Goal: Use online tool/utility: Utilize a website feature to perform a specific function

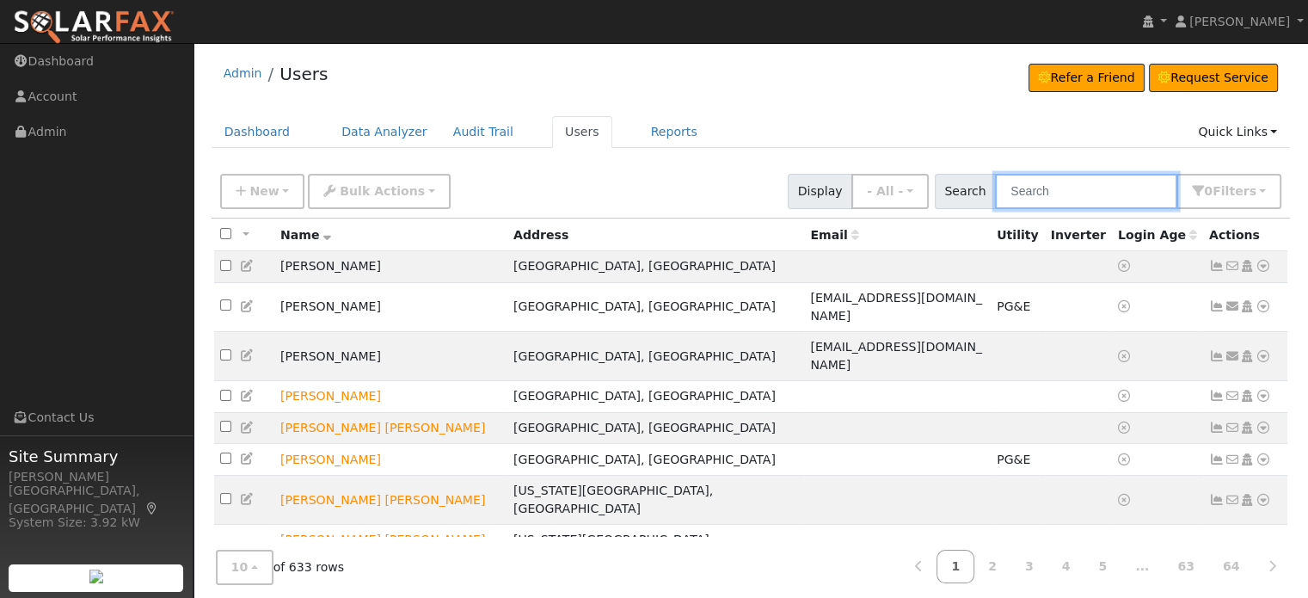
click at [1065, 183] on input "text" at bounding box center [1086, 191] width 182 height 35
type input "Rodrigues"
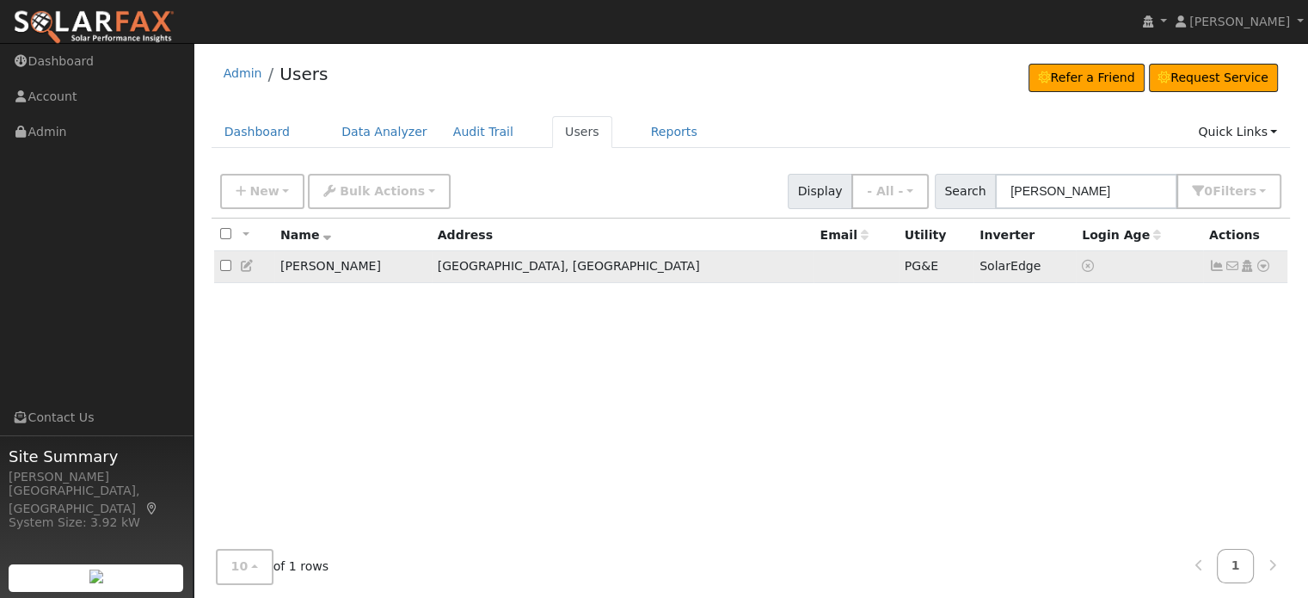
click at [1261, 272] on icon at bounding box center [1263, 266] width 15 height 12
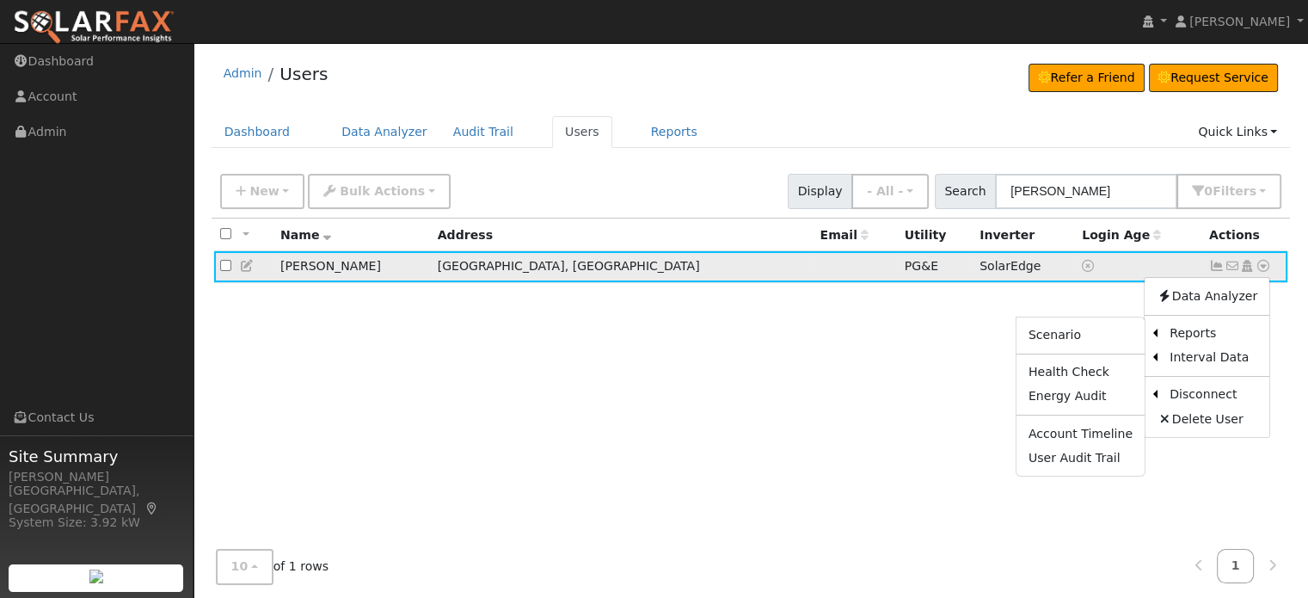
click at [1104, 319] on ul "Scenario Health Check Energy Audit Account Timeline User Audit Trail" at bounding box center [1081, 397] width 130 height 161
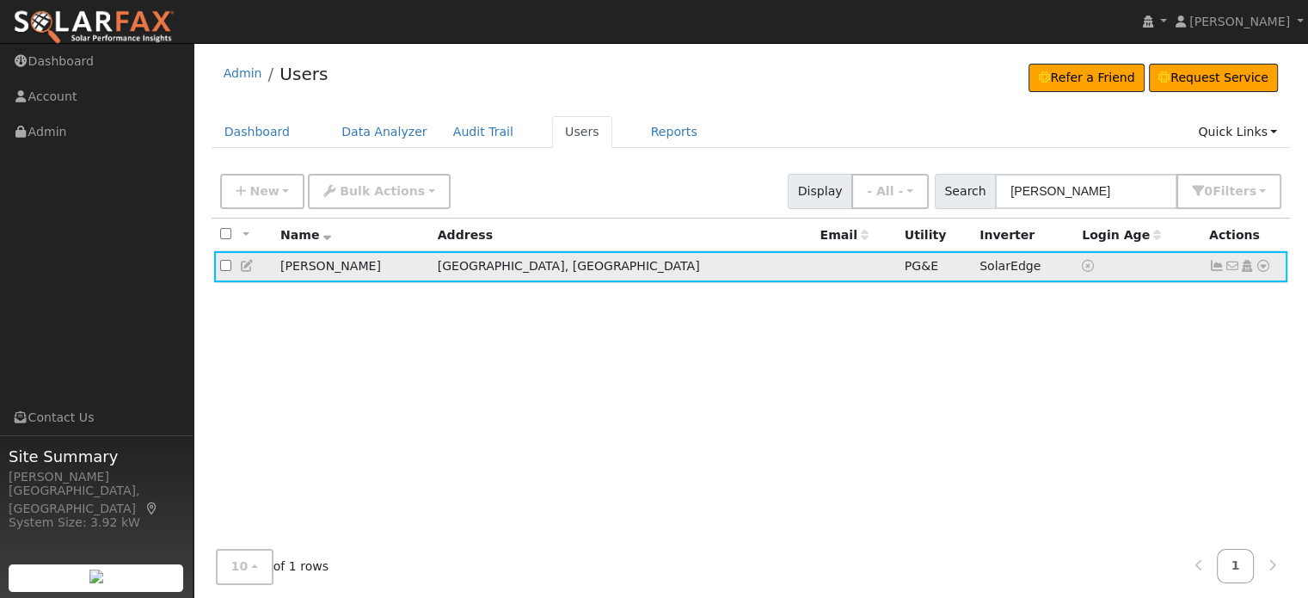
click at [1267, 266] on icon at bounding box center [1263, 266] width 15 height 12
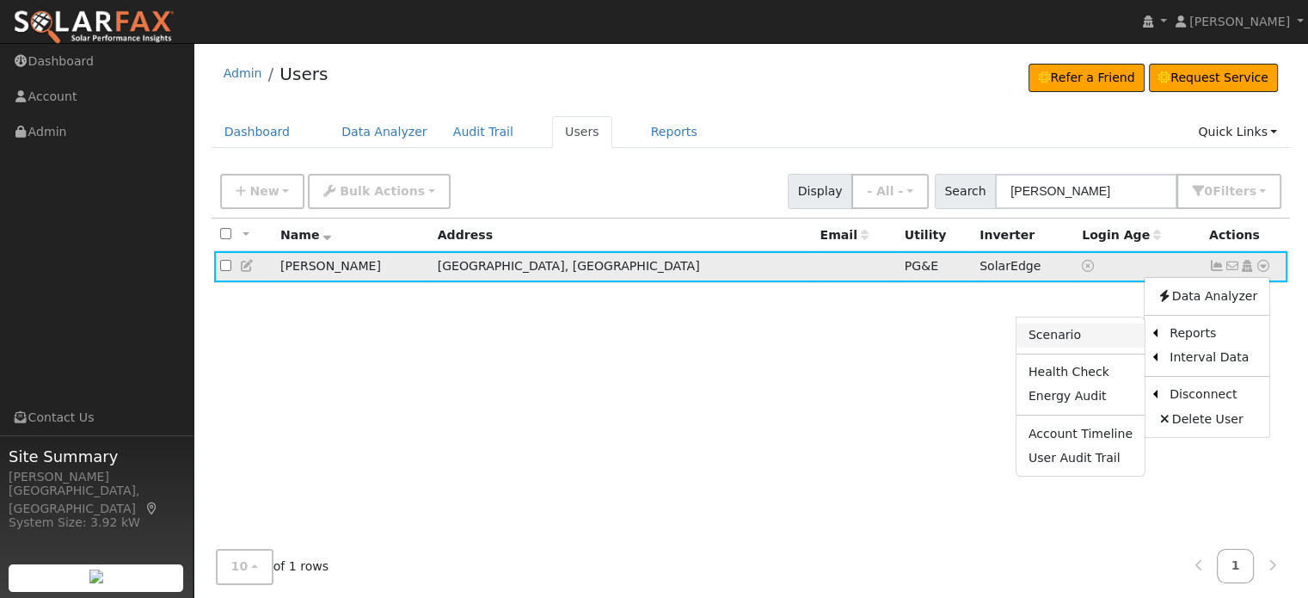
click at [1073, 334] on link "Scenario" at bounding box center [1081, 335] width 128 height 24
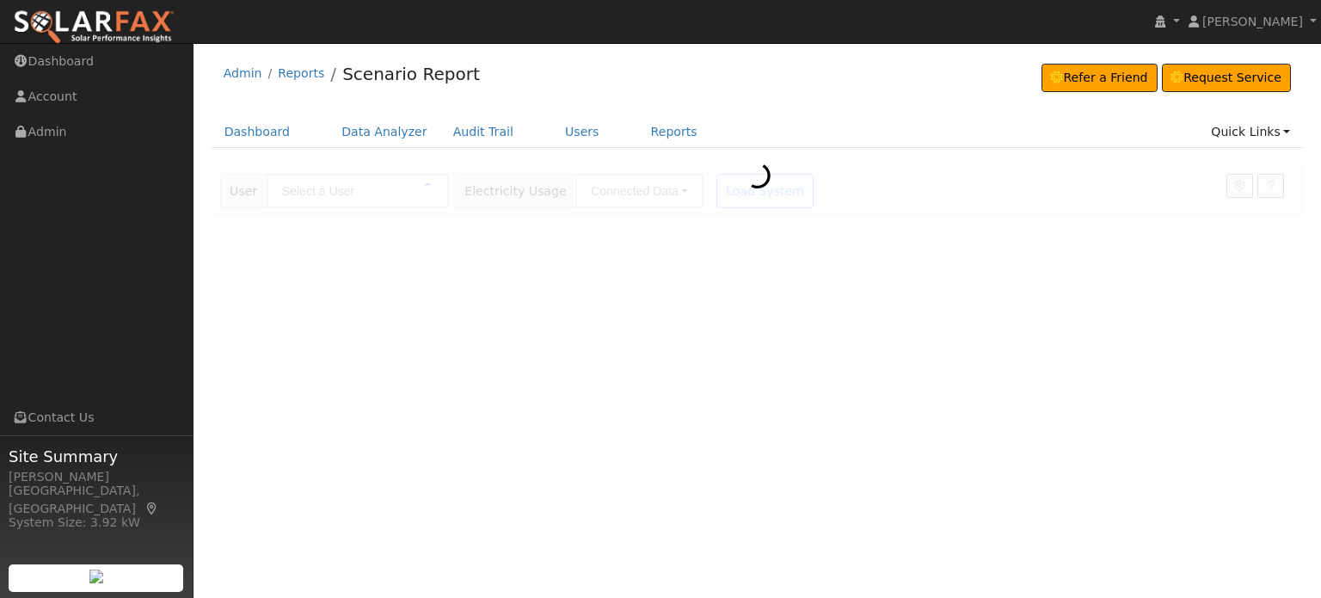
type input "[PERSON_NAME]"
type input "Pacific Gas & Electric"
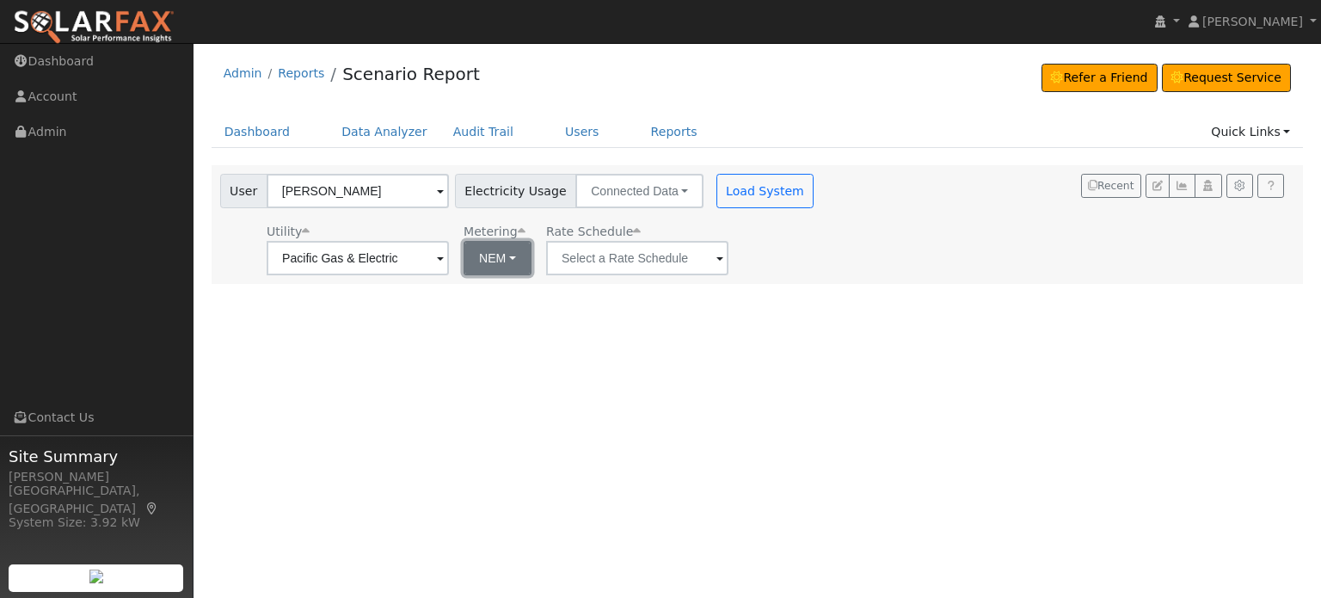
click at [509, 253] on button "NEM" at bounding box center [498, 258] width 68 height 34
click at [482, 326] on link "NBT" at bounding box center [523, 321] width 120 height 24
type input "E-ELEC"
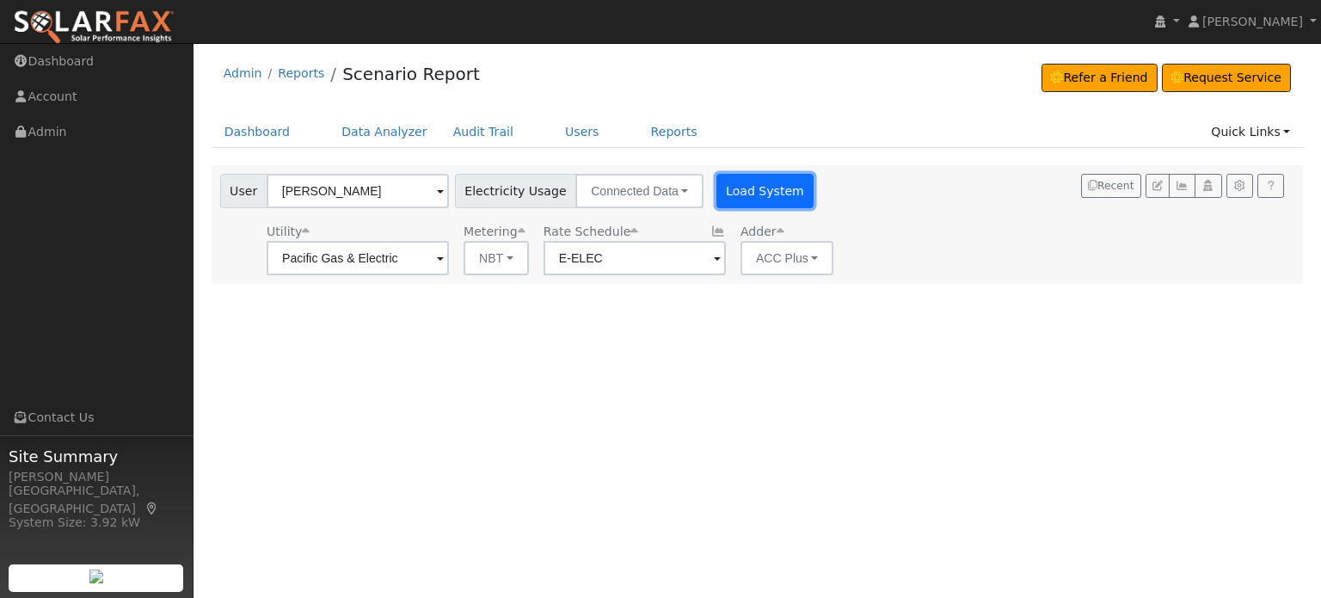
click at [758, 189] on button "Load System" at bounding box center [765, 191] width 98 height 34
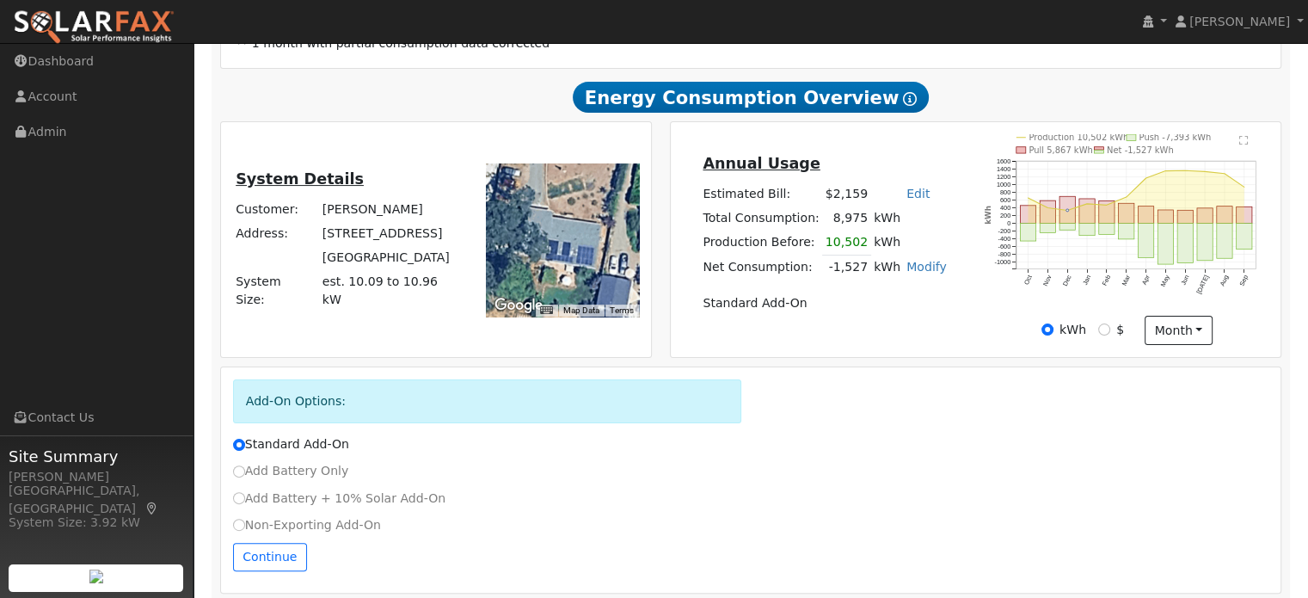
scroll to position [370, 0]
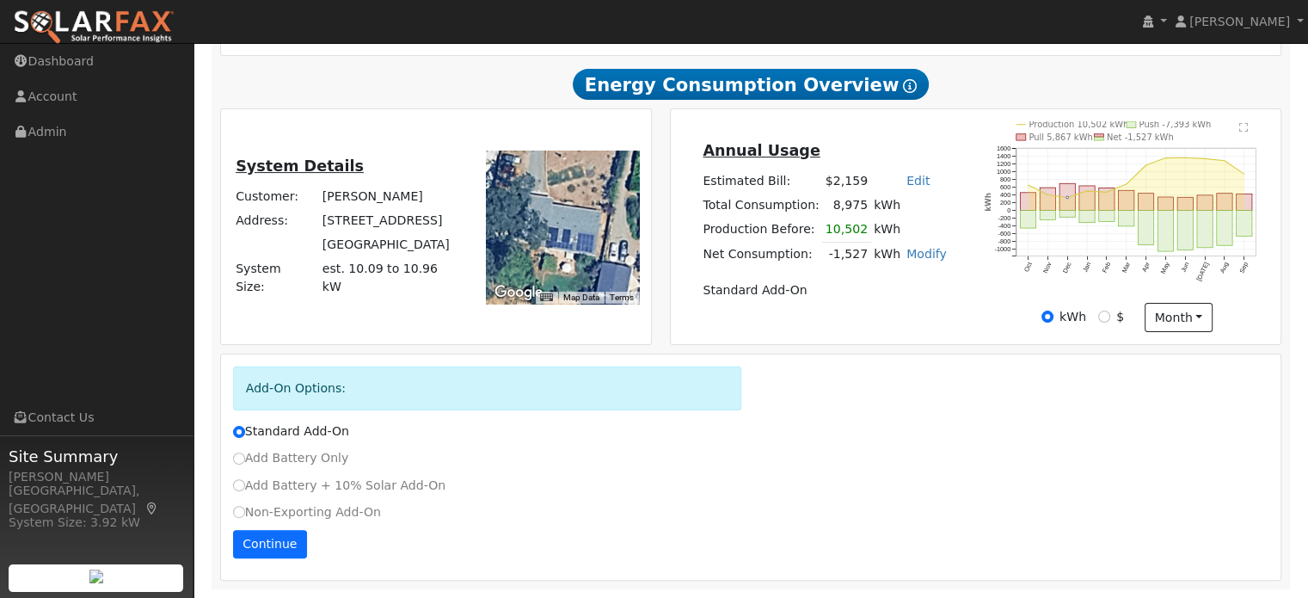
click at [274, 527] on div "Non-Exporting Add-On" at bounding box center [751, 516] width 1055 height 27
click at [280, 546] on button "Continue" at bounding box center [270, 544] width 74 height 29
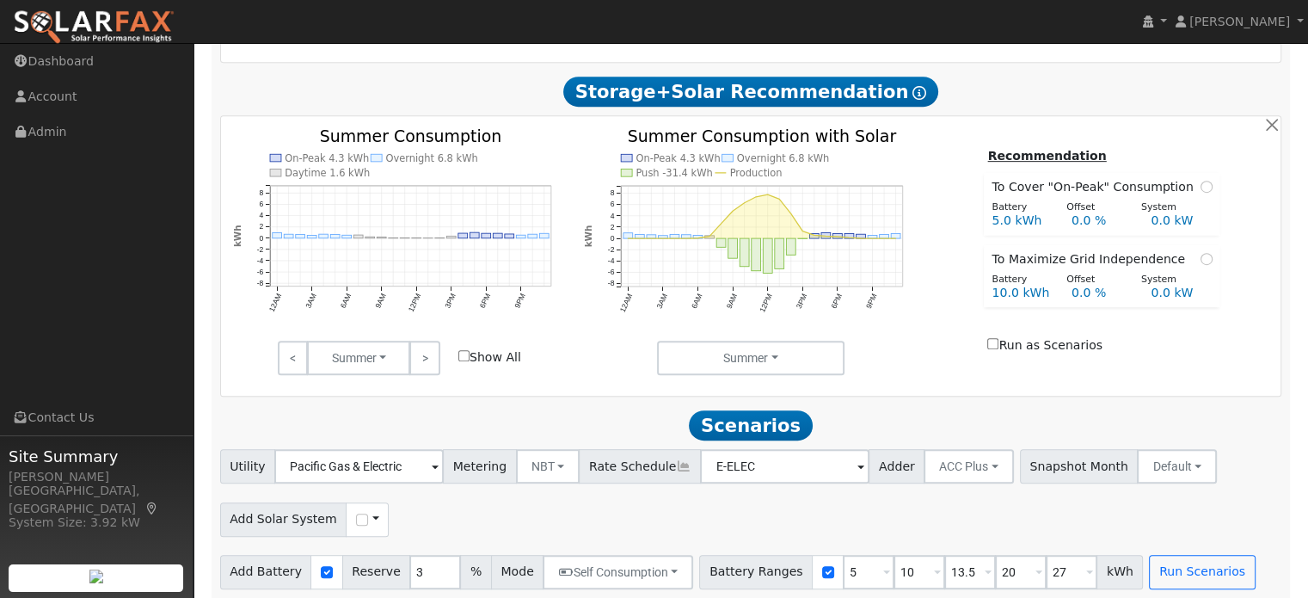
scroll to position [860, 0]
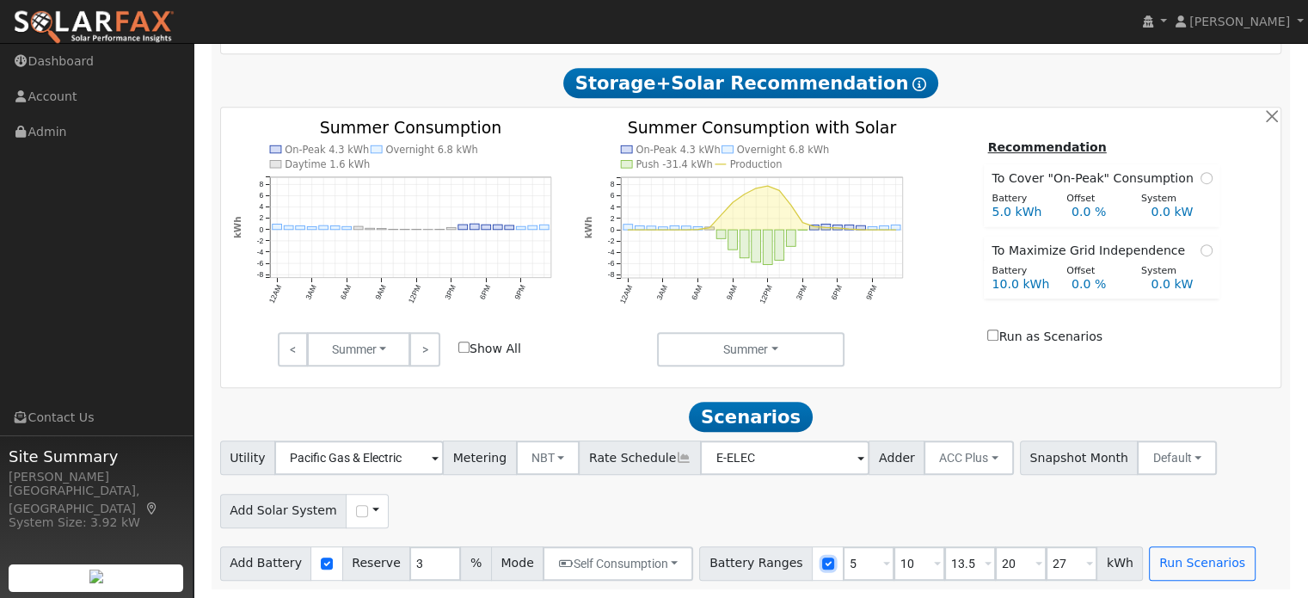
click at [822, 560] on input "checkbox" at bounding box center [828, 563] width 12 height 12
checkbox input "false"
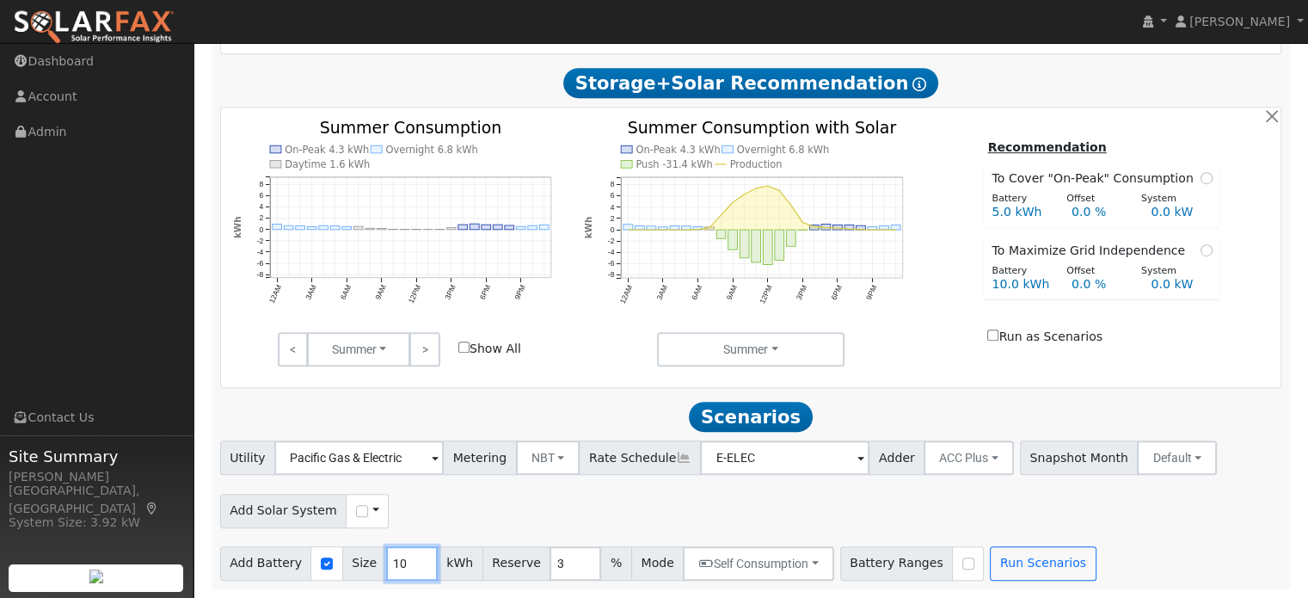
drag, startPoint x: 396, startPoint y: 570, endPoint x: 384, endPoint y: 528, distance: 43.8
click at [378, 532] on div "Utility Pacific Gas & Electric Metering NBT NEM NBT Rate Schedule E-ELEC Adder …" at bounding box center [751, 509] width 1080 height 139
type input "26"
click at [1022, 560] on button "Run Scenarios" at bounding box center [1043, 563] width 106 height 34
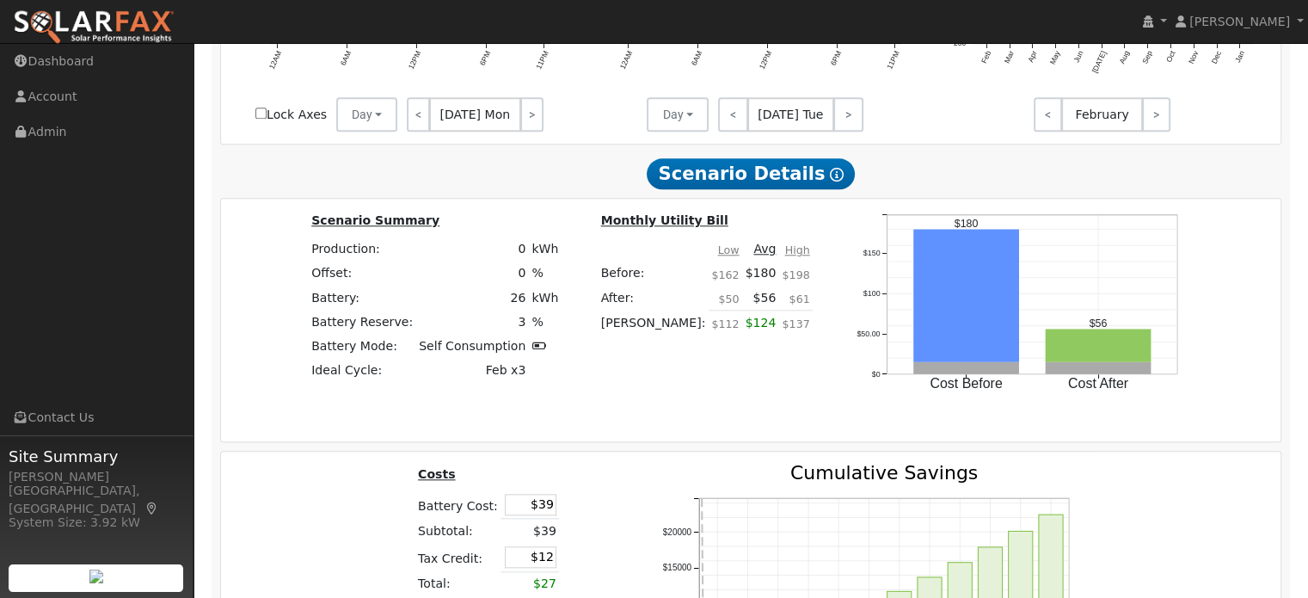
scroll to position [1717, 0]
